Goal: Use online tool/utility: Use online tool/utility

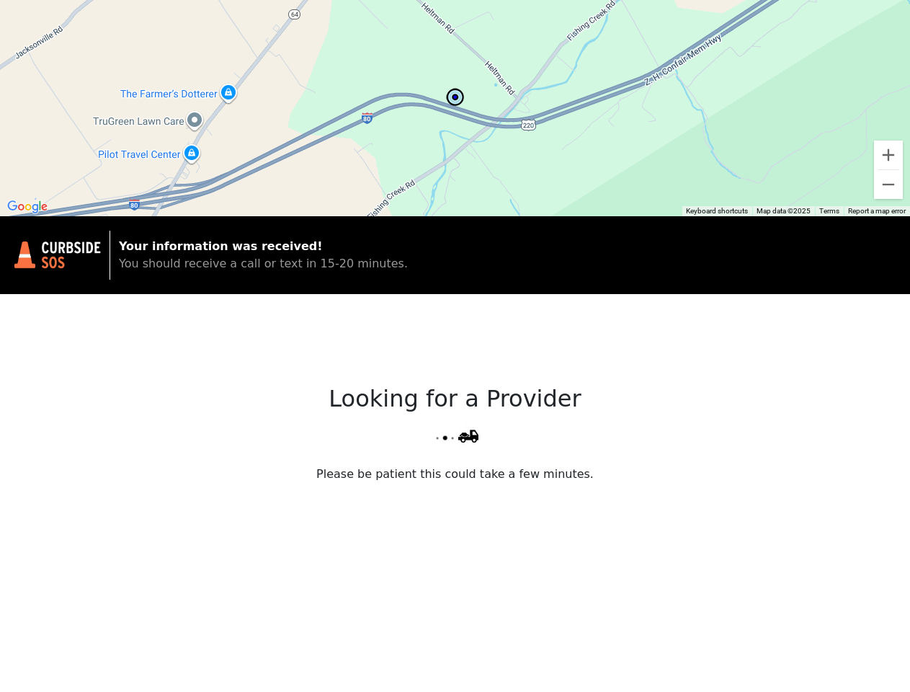
click at [455, 346] on div "Looking for a Provider Please be patient this could take a few minutes." at bounding box center [455, 525] width 910 height 462
click at [455, 108] on div at bounding box center [455, 108] width 910 height 216
click at [455, 97] on img at bounding box center [456, 97] width 22 height 22
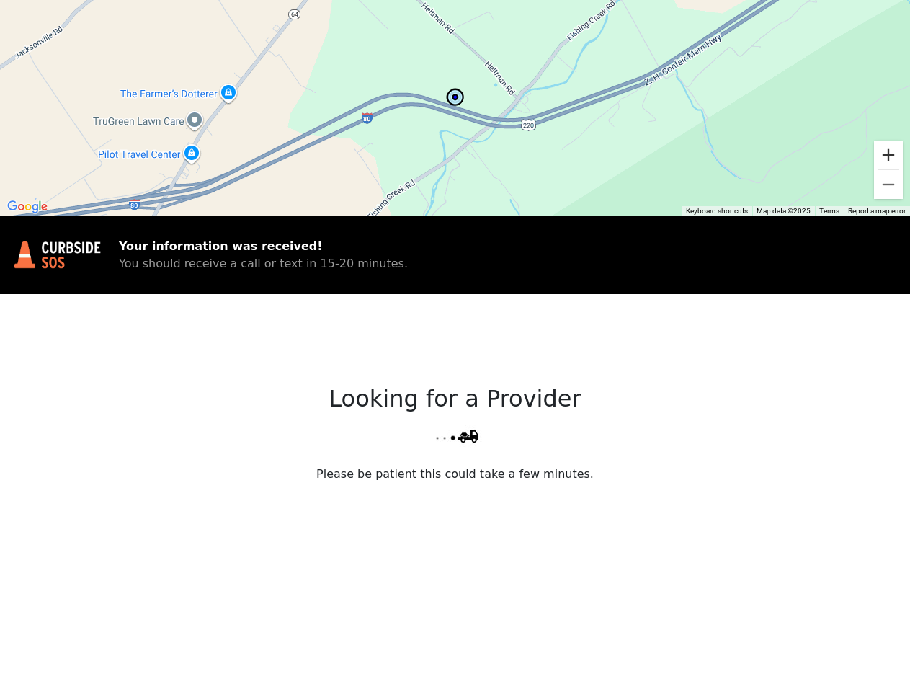
click at [888, 155] on button "Zoom in" at bounding box center [888, 154] width 29 height 29
click at [888, 184] on button "Zoom out" at bounding box center [888, 184] width 29 height 29
click at [717, 211] on button "Keyboard shortcuts" at bounding box center [717, 211] width 62 height 10
